Goal: Navigation & Orientation: Find specific page/section

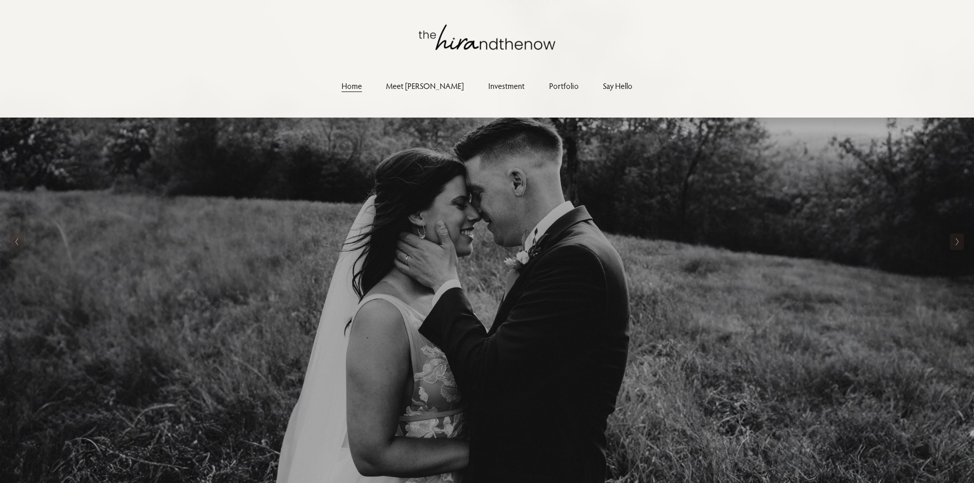
click at [434, 81] on link "Meet [PERSON_NAME]" at bounding box center [425, 86] width 78 height 14
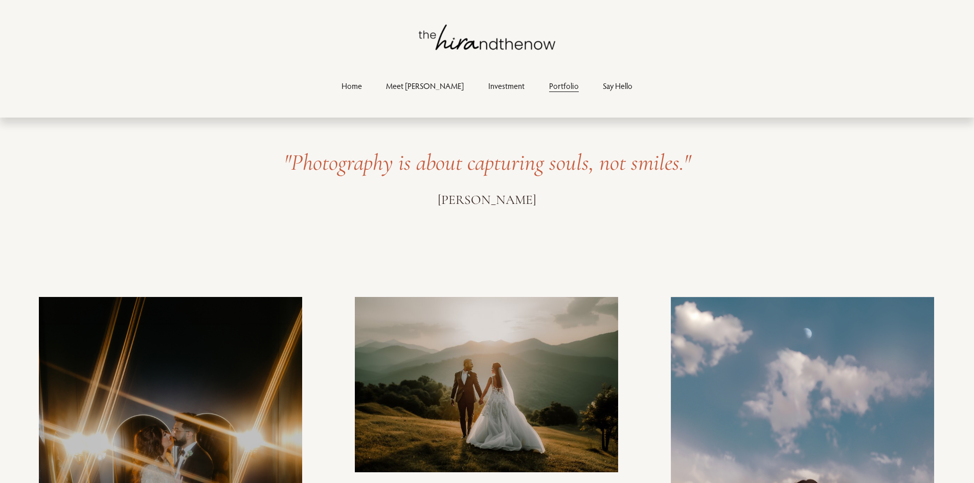
click at [603, 87] on link "Say Hello" at bounding box center [618, 86] width 30 height 14
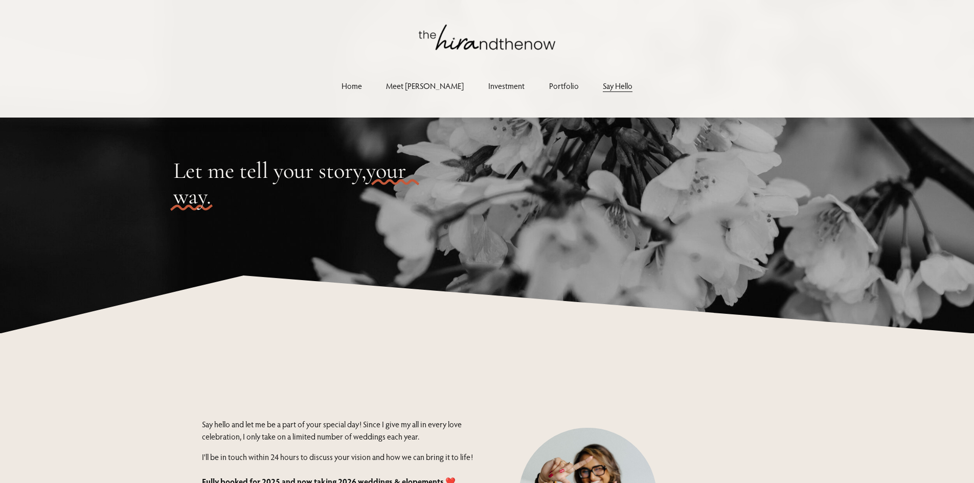
click at [430, 91] on link "Meet [PERSON_NAME]" at bounding box center [425, 86] width 78 height 14
